Goal: Task Accomplishment & Management: Manage account settings

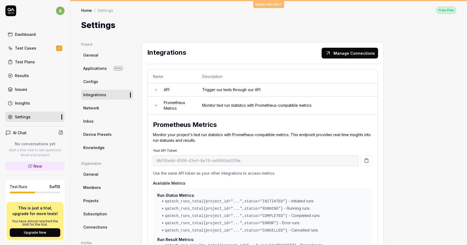
click at [153, 102] on td at bounding box center [152, 106] width 11 height 18
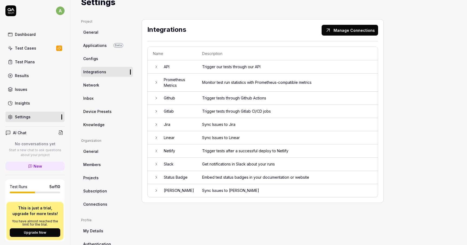
scroll to position [30, 0]
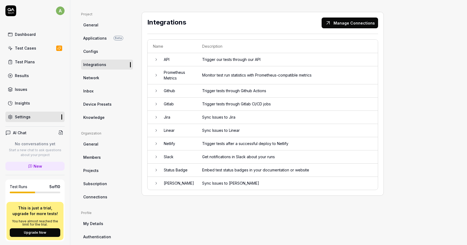
click at [156, 157] on icon at bounding box center [156, 157] width 4 height 4
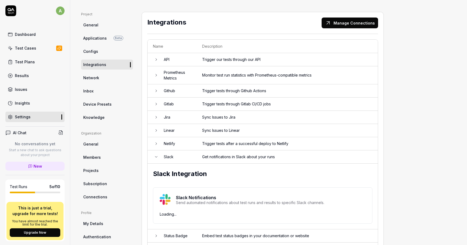
click at [156, 157] on icon at bounding box center [156, 157] width 4 height 4
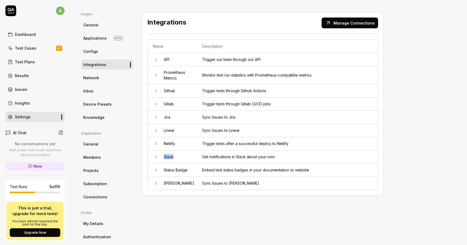
click at [156, 157] on icon at bounding box center [156, 157] width 4 height 4
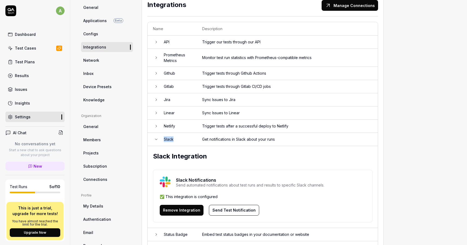
scroll to position [51, 0]
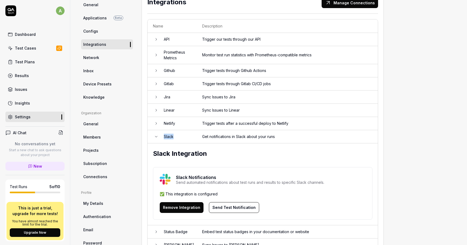
click at [160, 139] on td "Slack" at bounding box center [177, 136] width 38 height 13
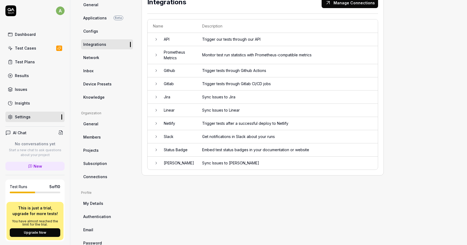
click at [164, 97] on td "Jira" at bounding box center [177, 97] width 38 height 13
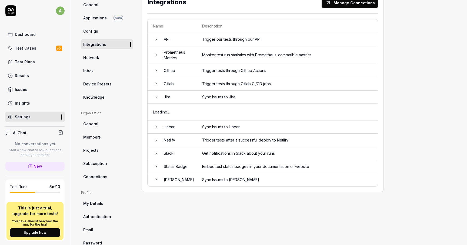
click at [164, 97] on td "Jira" at bounding box center [177, 97] width 38 height 13
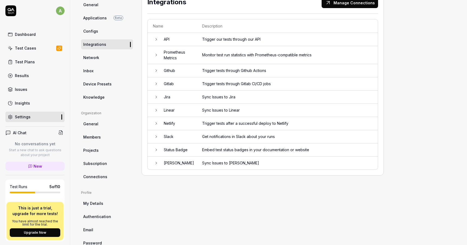
scroll to position [42, 0]
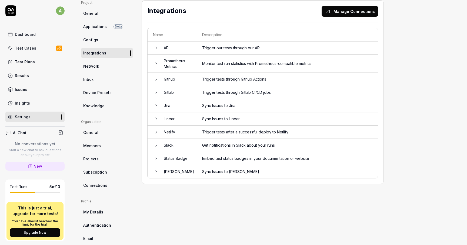
click at [165, 83] on td "Github" at bounding box center [177, 79] width 38 height 13
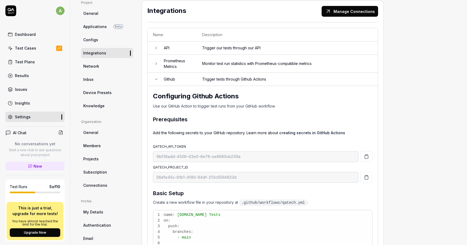
click at [165, 83] on td "Github" at bounding box center [177, 79] width 38 height 13
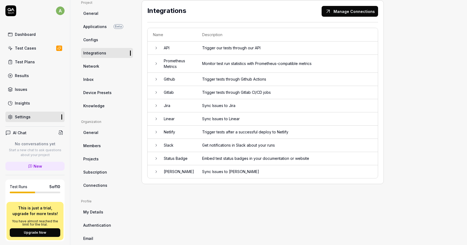
click at [166, 93] on td "Gitlab" at bounding box center [177, 92] width 38 height 13
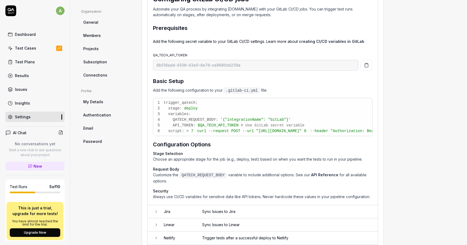
scroll to position [176, 0]
